Goal: Task Accomplishment & Management: Manage account settings

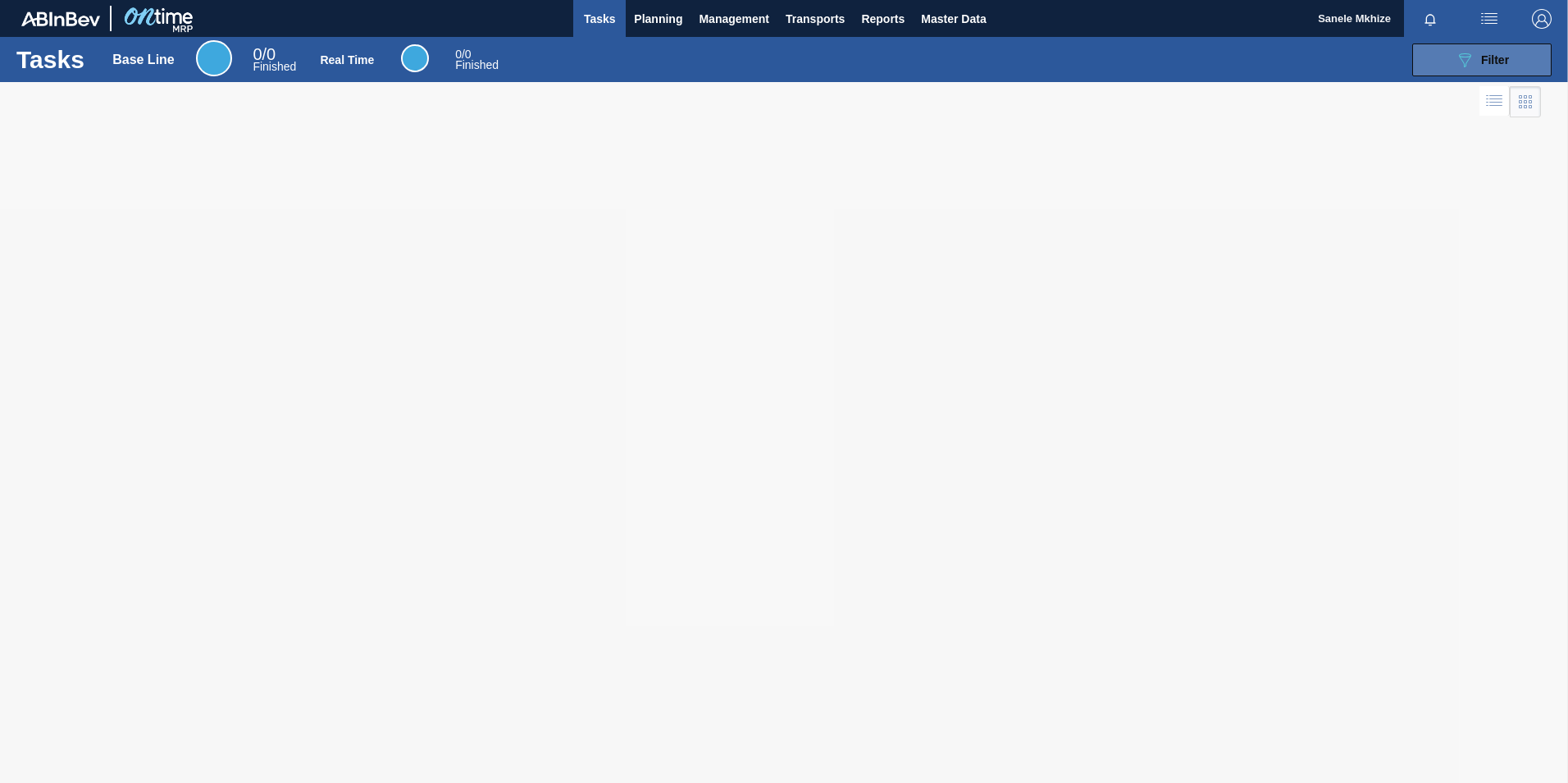
click at [1509, 61] on span "Filter" at bounding box center [1495, 59] width 28 height 13
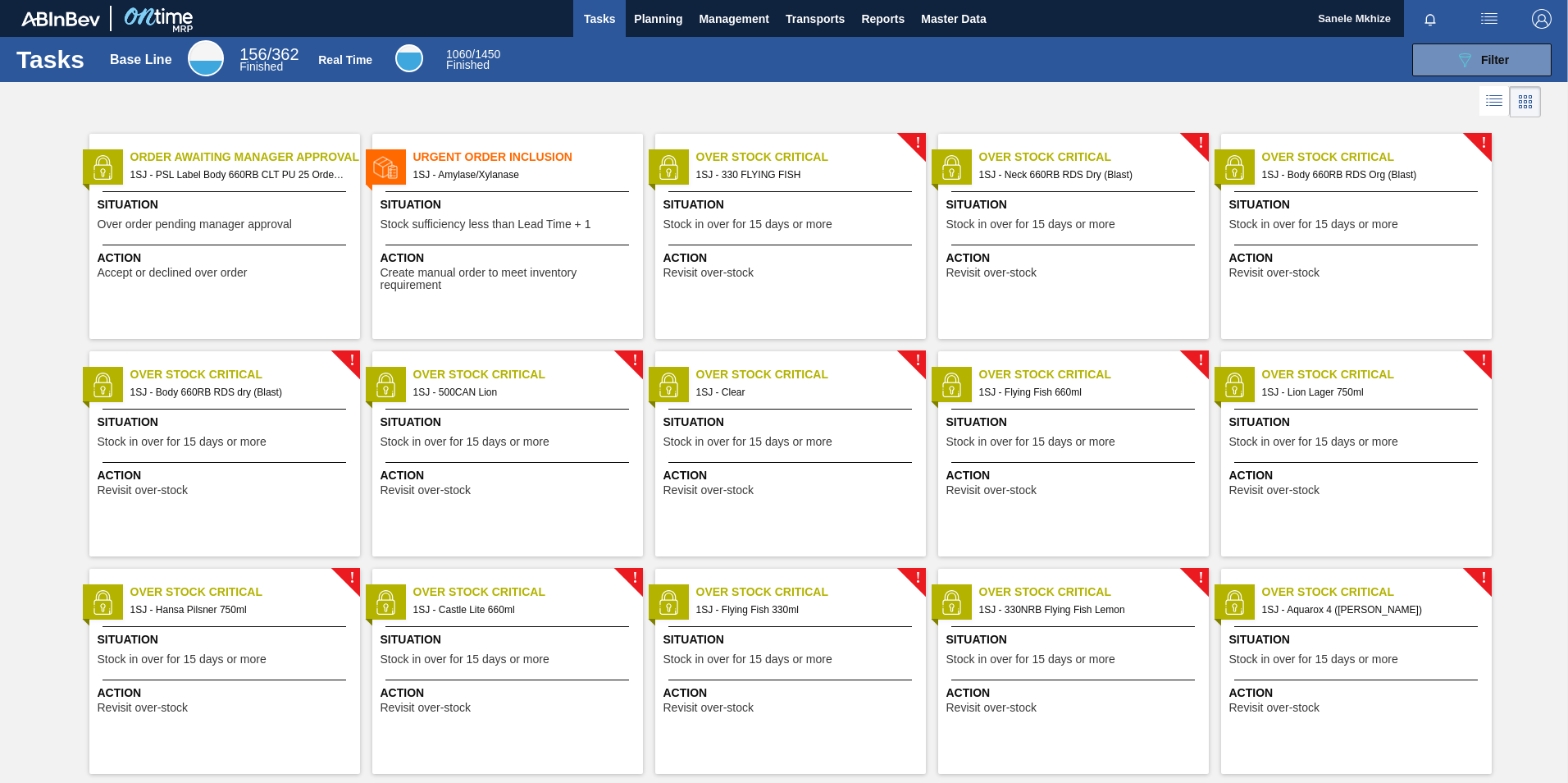
click at [213, 153] on span "Order Awaiting Manager Approval" at bounding box center [245, 158] width 229 height 18
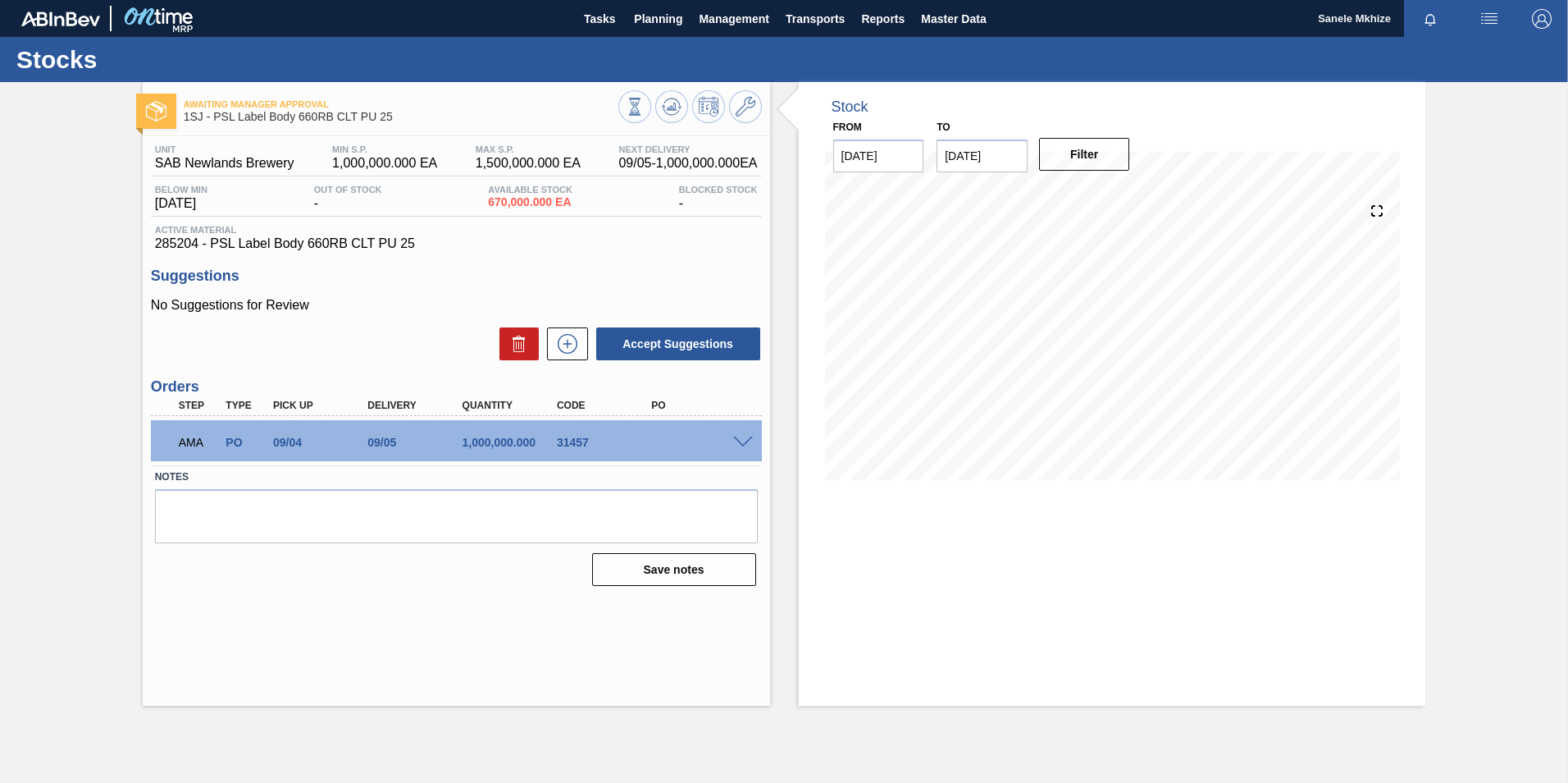
click at [746, 443] on span at bounding box center [743, 442] width 20 height 13
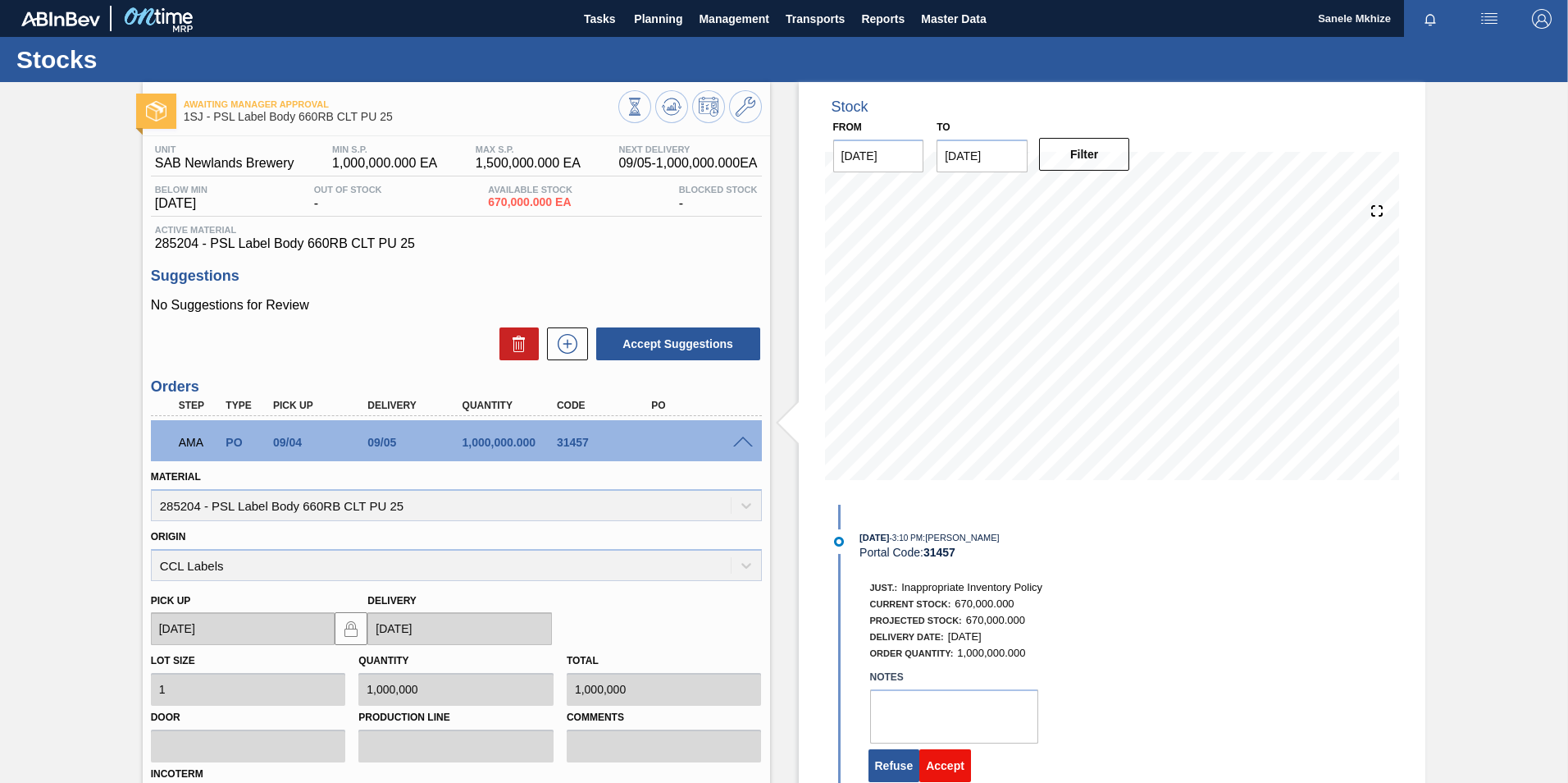
click at [960, 756] on button "Accept" at bounding box center [945, 765] width 52 height 33
